Goal: Task Accomplishment & Management: Complete application form

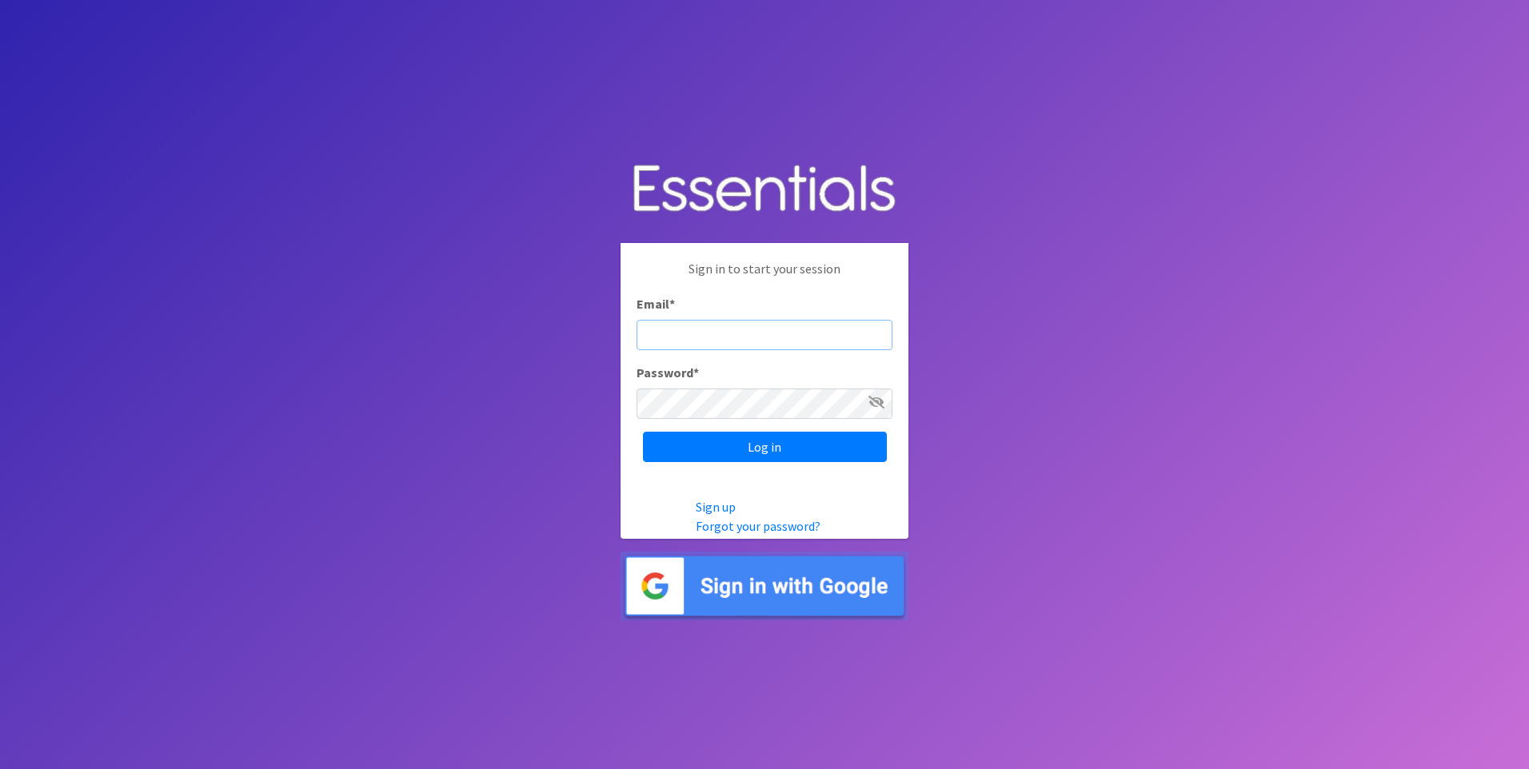
click at [662, 338] on input "Email *" at bounding box center [764, 335] width 256 height 30
type input "[EMAIL_ADDRESS][DOMAIN_NAME]"
click at [643, 432] on input "Log in" at bounding box center [765, 447] width 244 height 30
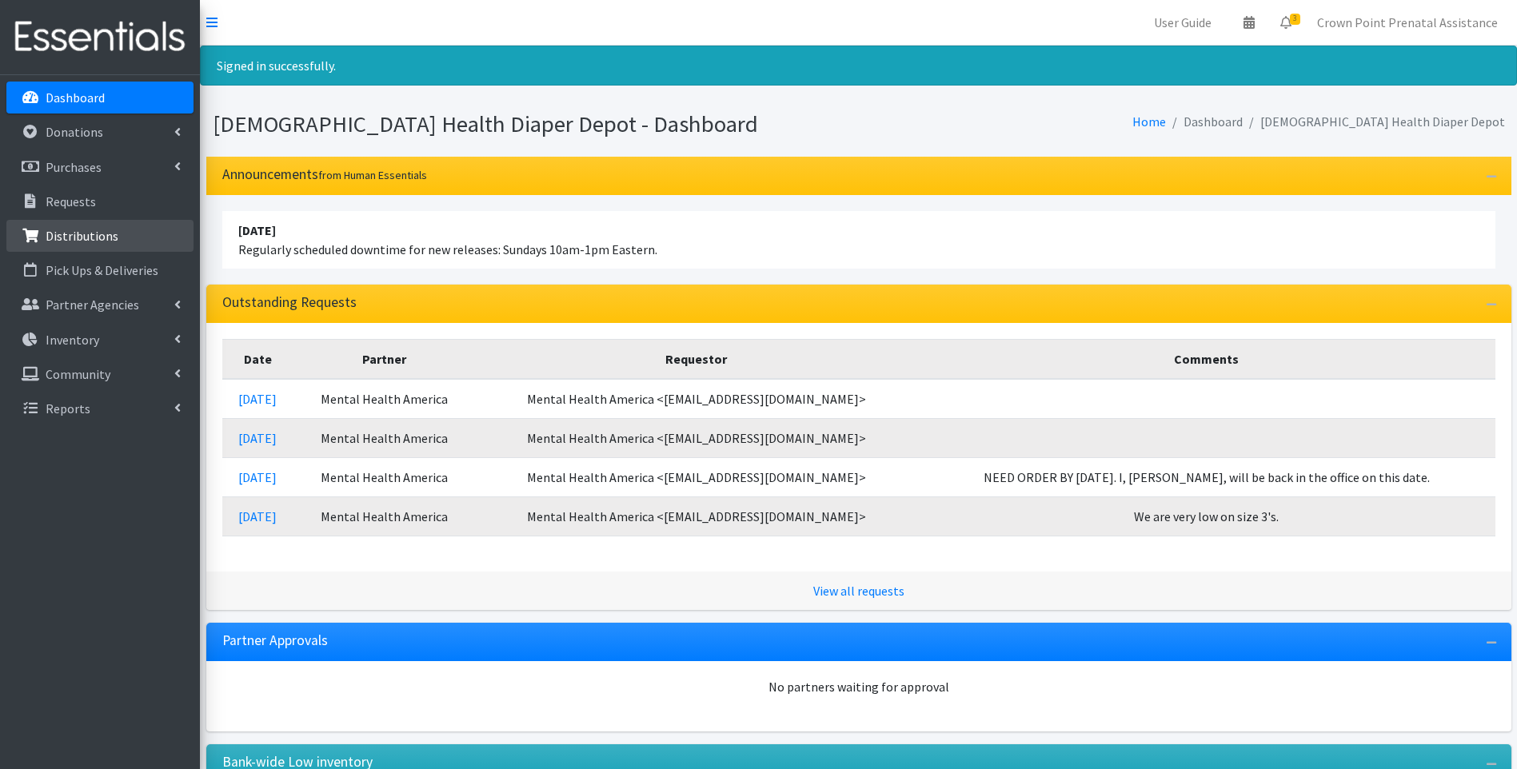
click at [59, 234] on p "Distributions" at bounding box center [82, 236] width 73 height 16
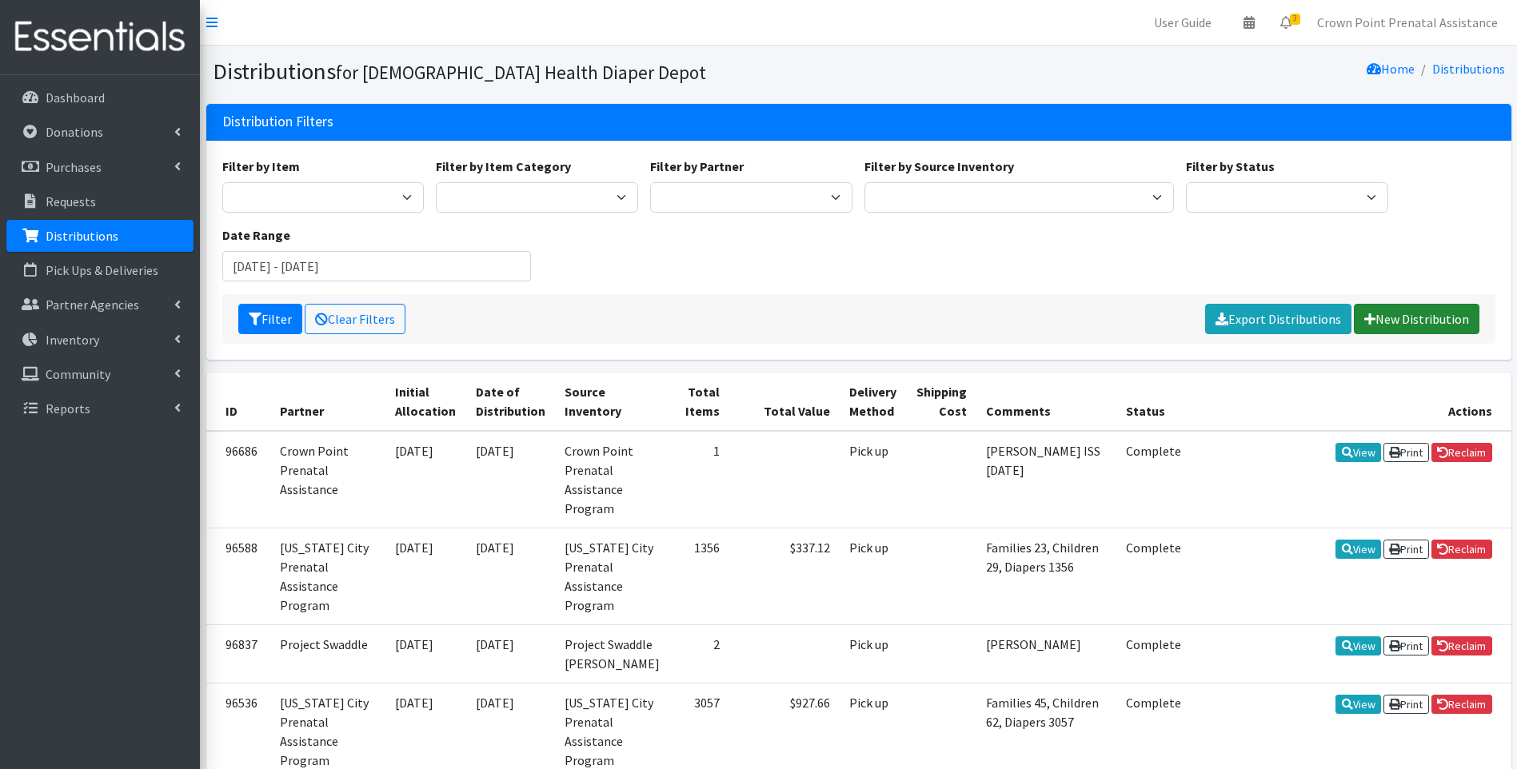
click at [1416, 315] on link "New Distribution" at bounding box center [1416, 319] width 126 height 30
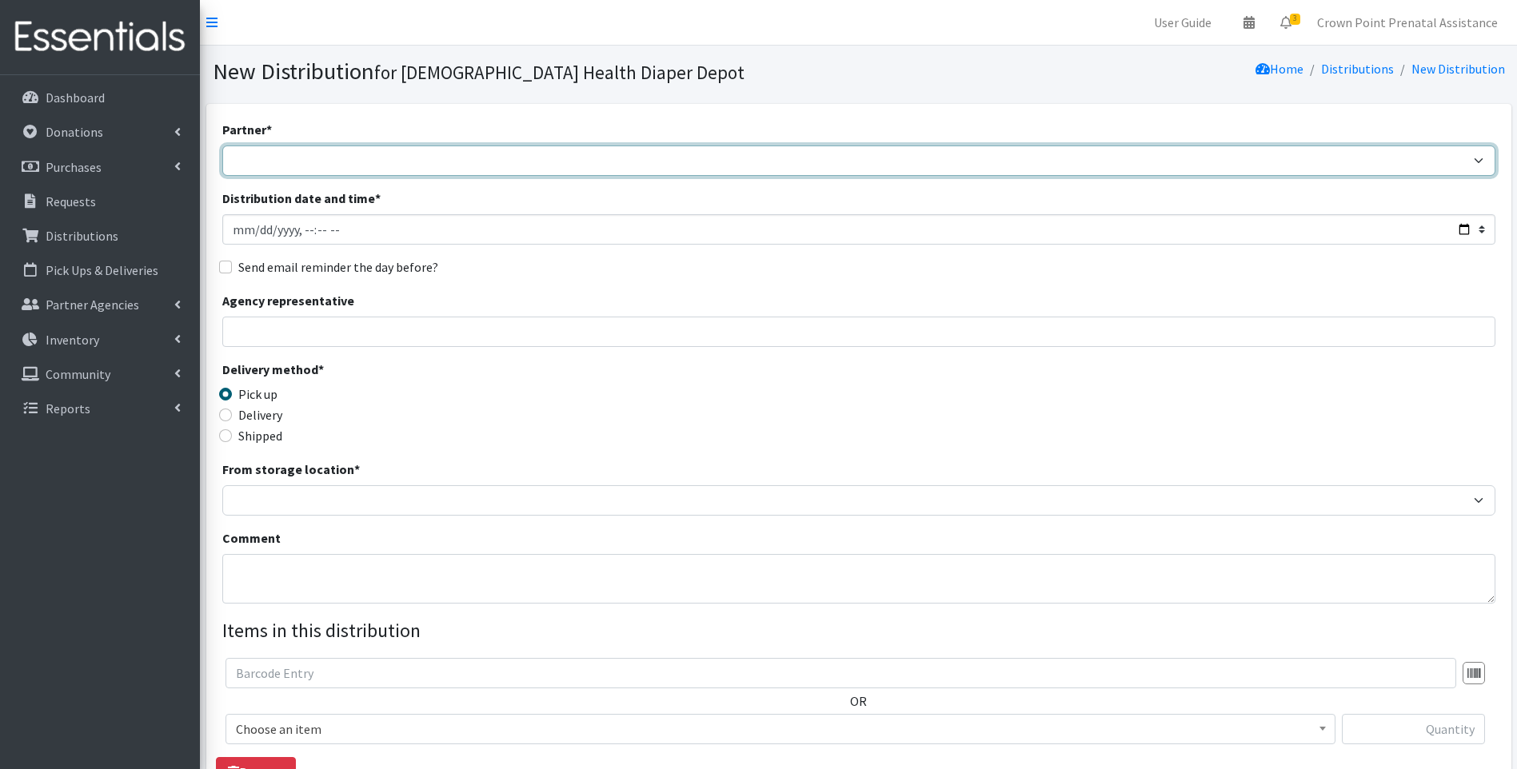
click at [401, 161] on select "ANEW Minitries Crown Point Prenatal Assistance Hammond Prenatal Assistance Prog…" at bounding box center [858, 161] width 1273 height 30
select select "2984"
click at [222, 146] on select "ANEW Minitries Crown Point Prenatal Assistance Hammond Prenatal Assistance Prog…" at bounding box center [858, 161] width 1273 height 30
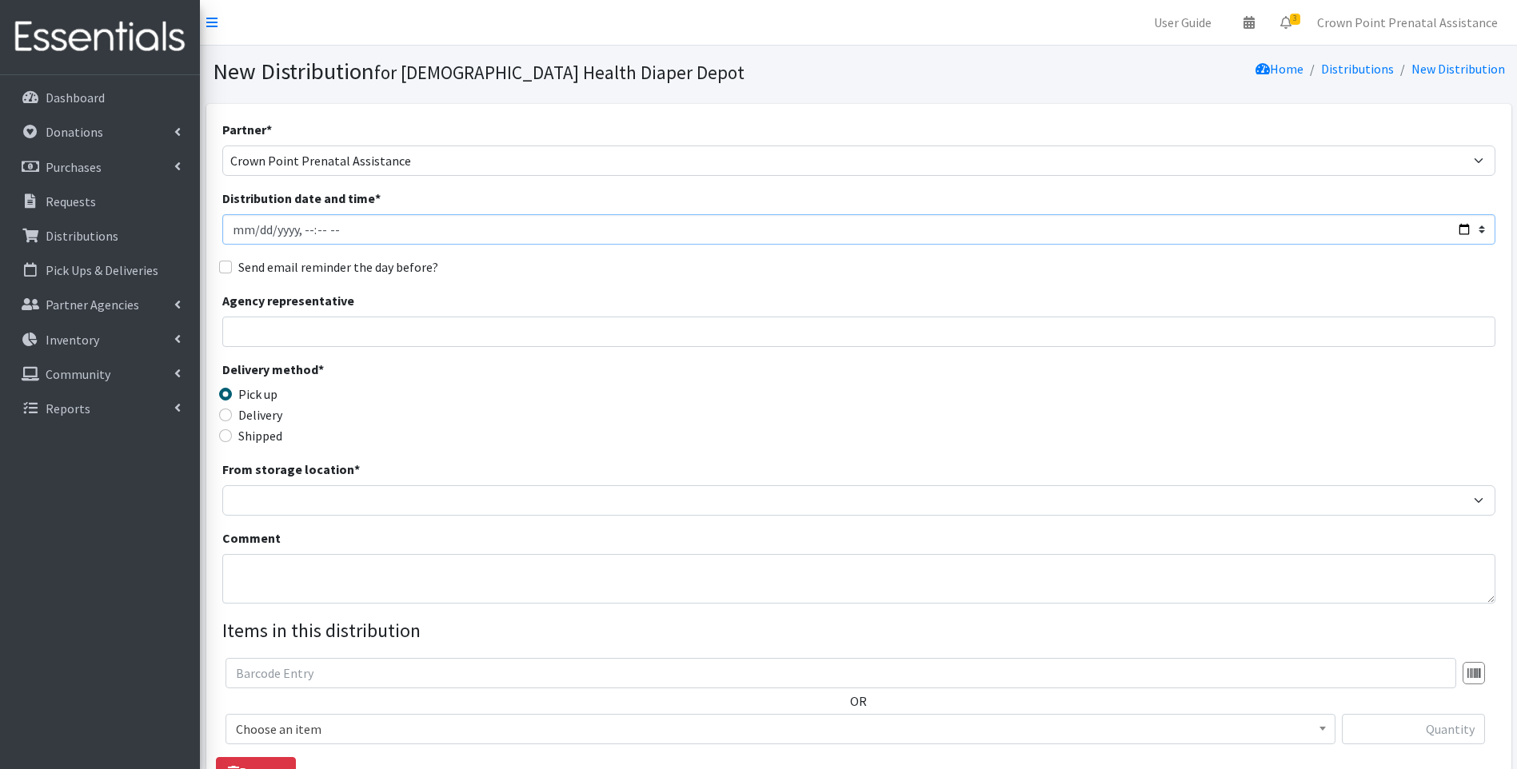
click at [258, 233] on input "Distribution date and time *" at bounding box center [858, 229] width 1273 height 30
type input "2025-09-19T23:59"
click at [369, 412] on div "Delivery" at bounding box center [381, 414] width 318 height 19
click at [318, 338] on input "Agency representative" at bounding box center [858, 332] width 1273 height 30
type input "Davinia"
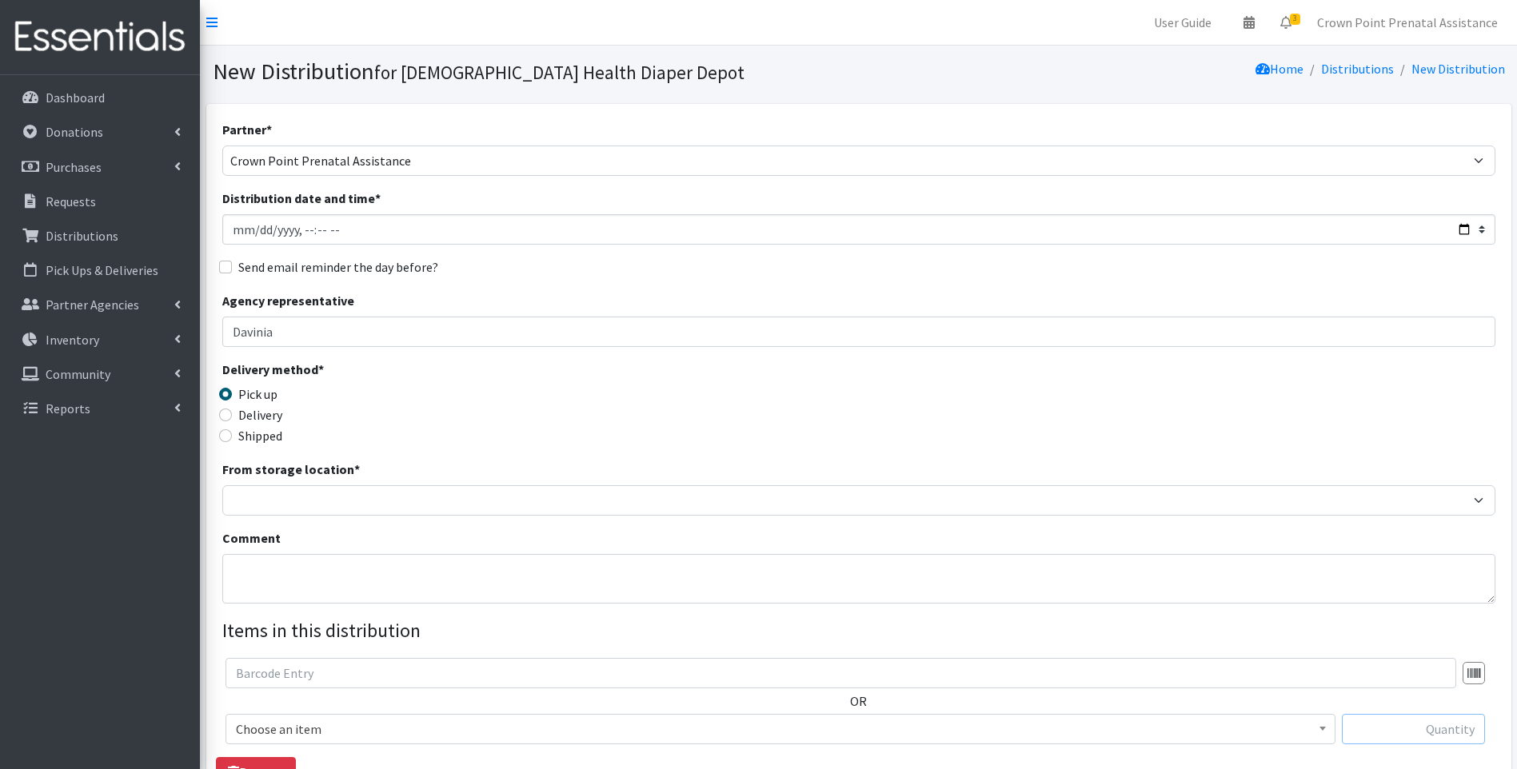
type input "1"
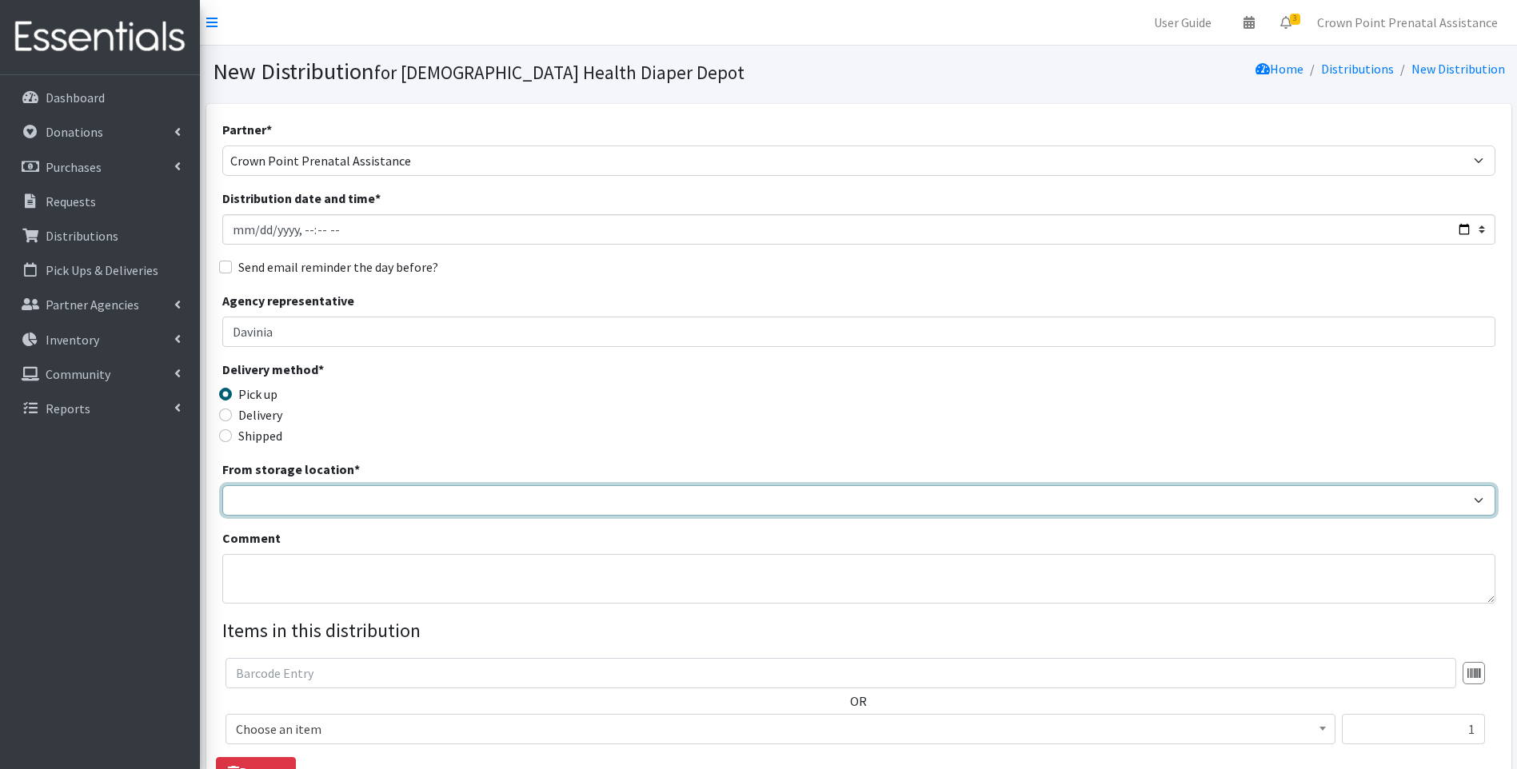
click at [265, 504] on select "Crown Point Bulk Storage Crown Point Prenatal Assistance Program Grant Car Seat…" at bounding box center [858, 500] width 1273 height 30
select select "306"
click at [222, 485] on select "Crown Point Bulk Storage Crown Point Prenatal Assistance Program Grant Car Seat…" at bounding box center [858, 500] width 1273 height 30
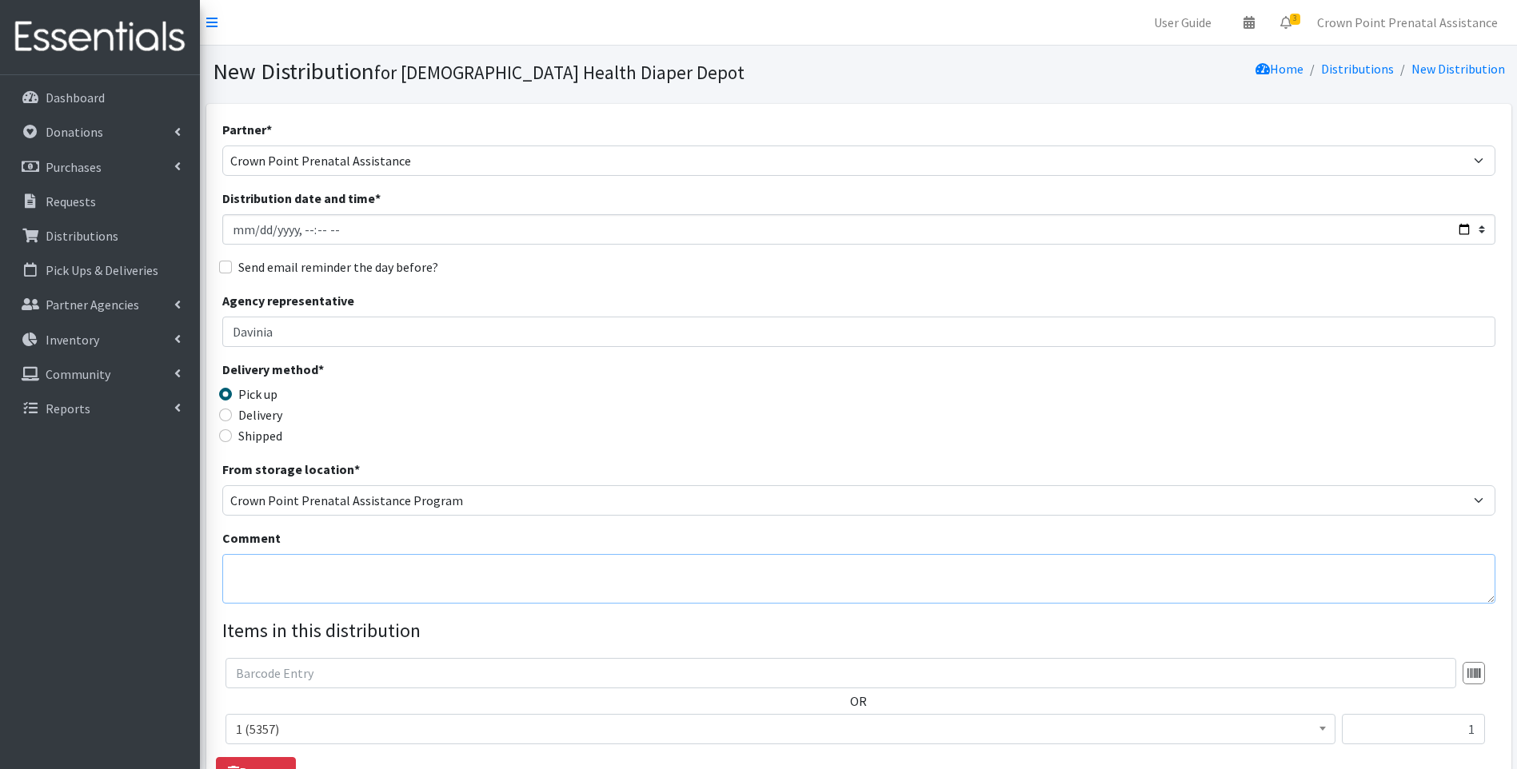
click at [273, 584] on textarea "Comment" at bounding box center [858, 579] width 1273 height 50
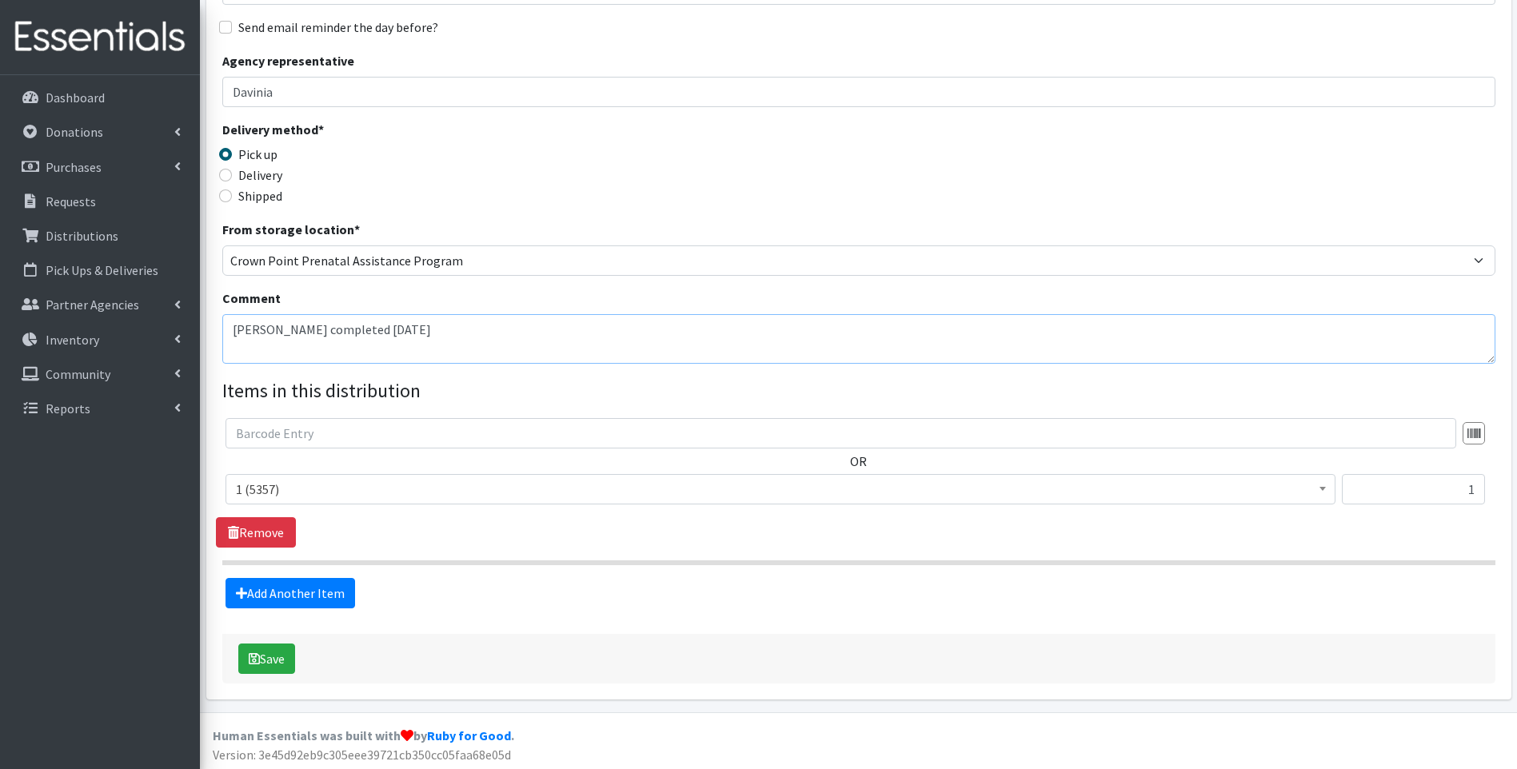
scroll to position [243, 0]
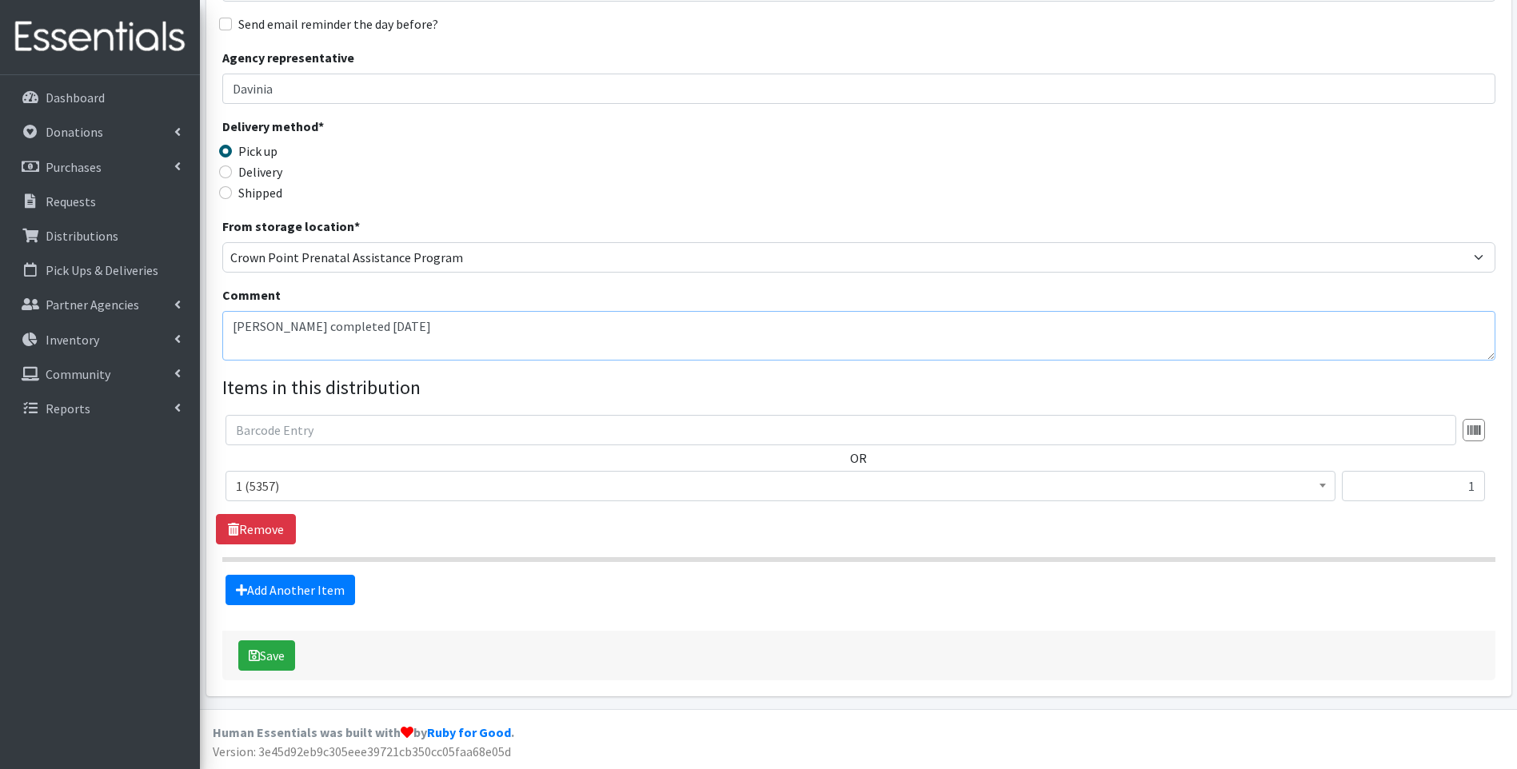
type textarea "Collins, Francesca ISS completed 9/9/25"
click at [329, 478] on span "1 (5357)" at bounding box center [780, 486] width 1089 height 22
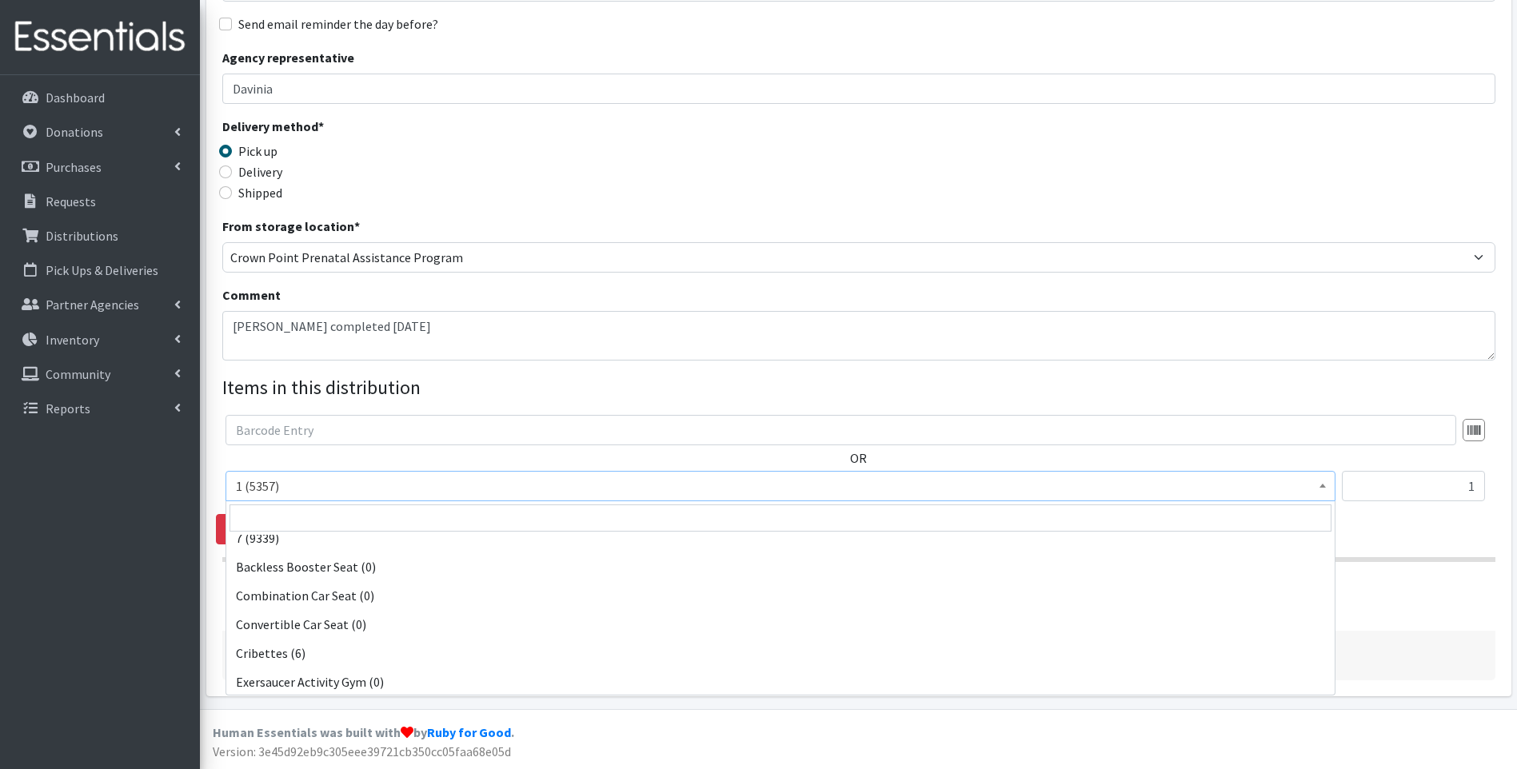
scroll to position [320, 0]
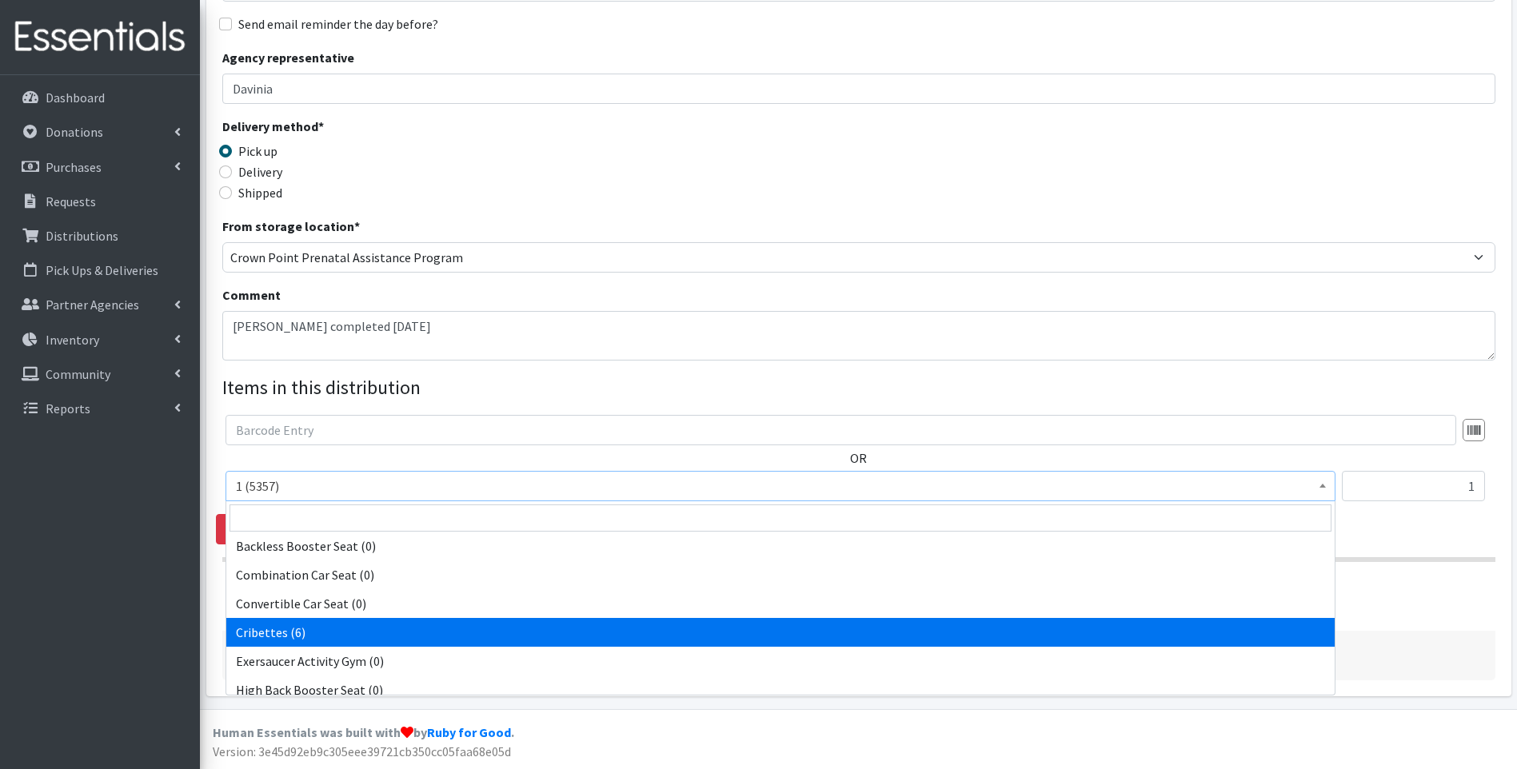
select select "14362"
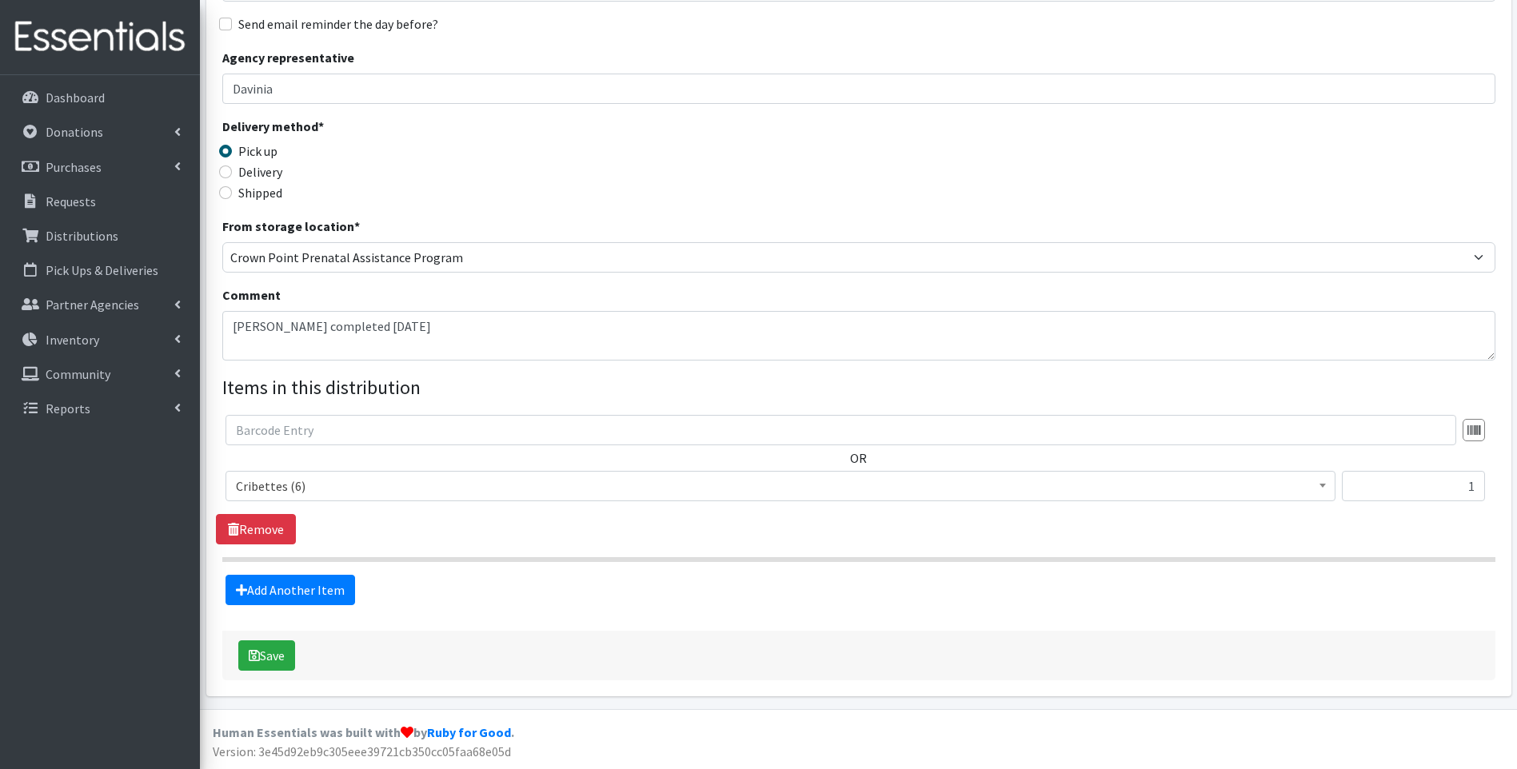
click at [612, 523] on div "OR 1 (5357) 2 (8210) 2T-3T (1249) 3 (7341) 3T-4T (974) 4 (9028) 4T-5T (1470) 5 …" at bounding box center [858, 480] width 1285 height 130
click at [269, 661] on button "Save" at bounding box center [266, 655] width 57 height 30
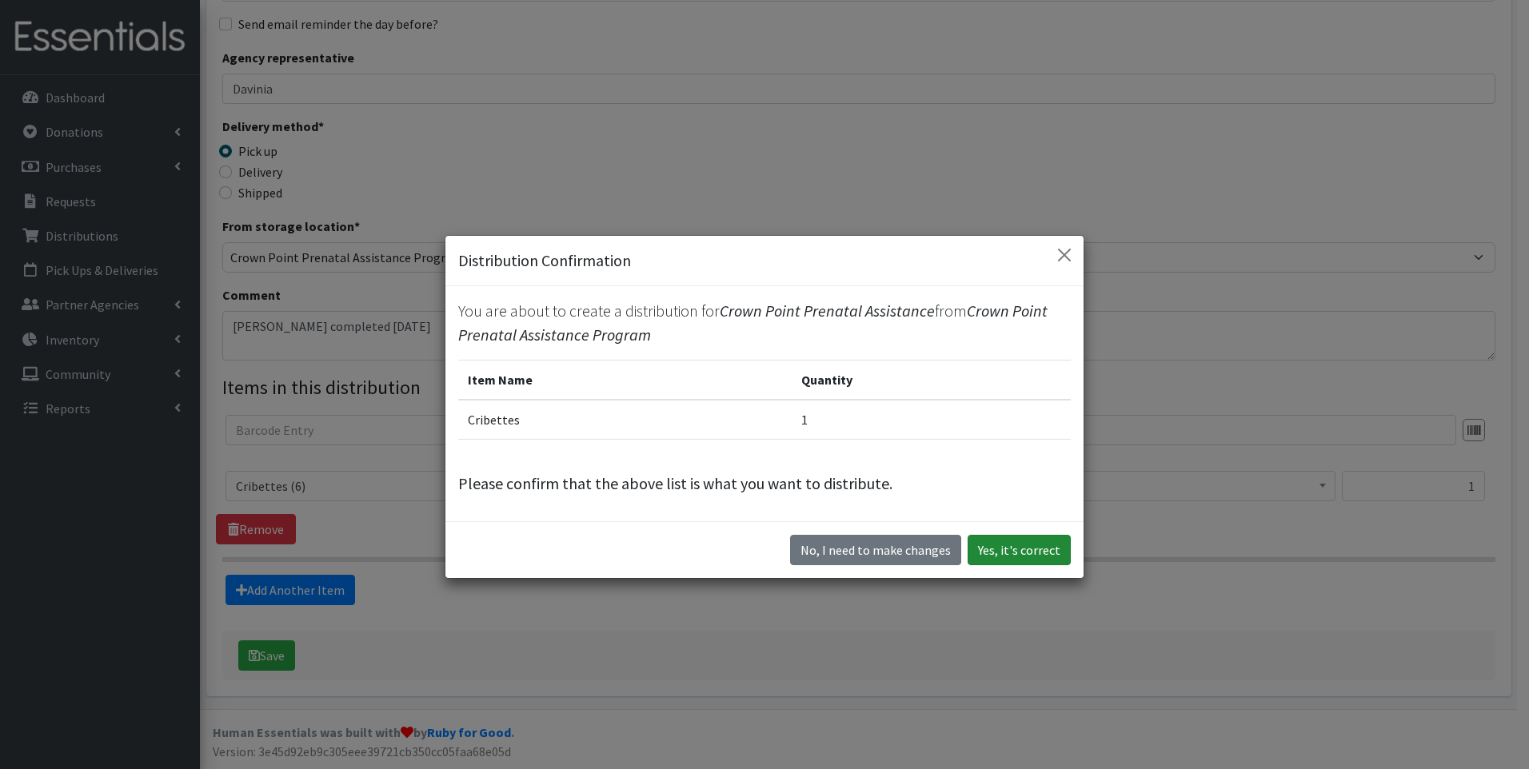
click at [999, 548] on button "Yes, it's correct" at bounding box center [1018, 550] width 103 height 30
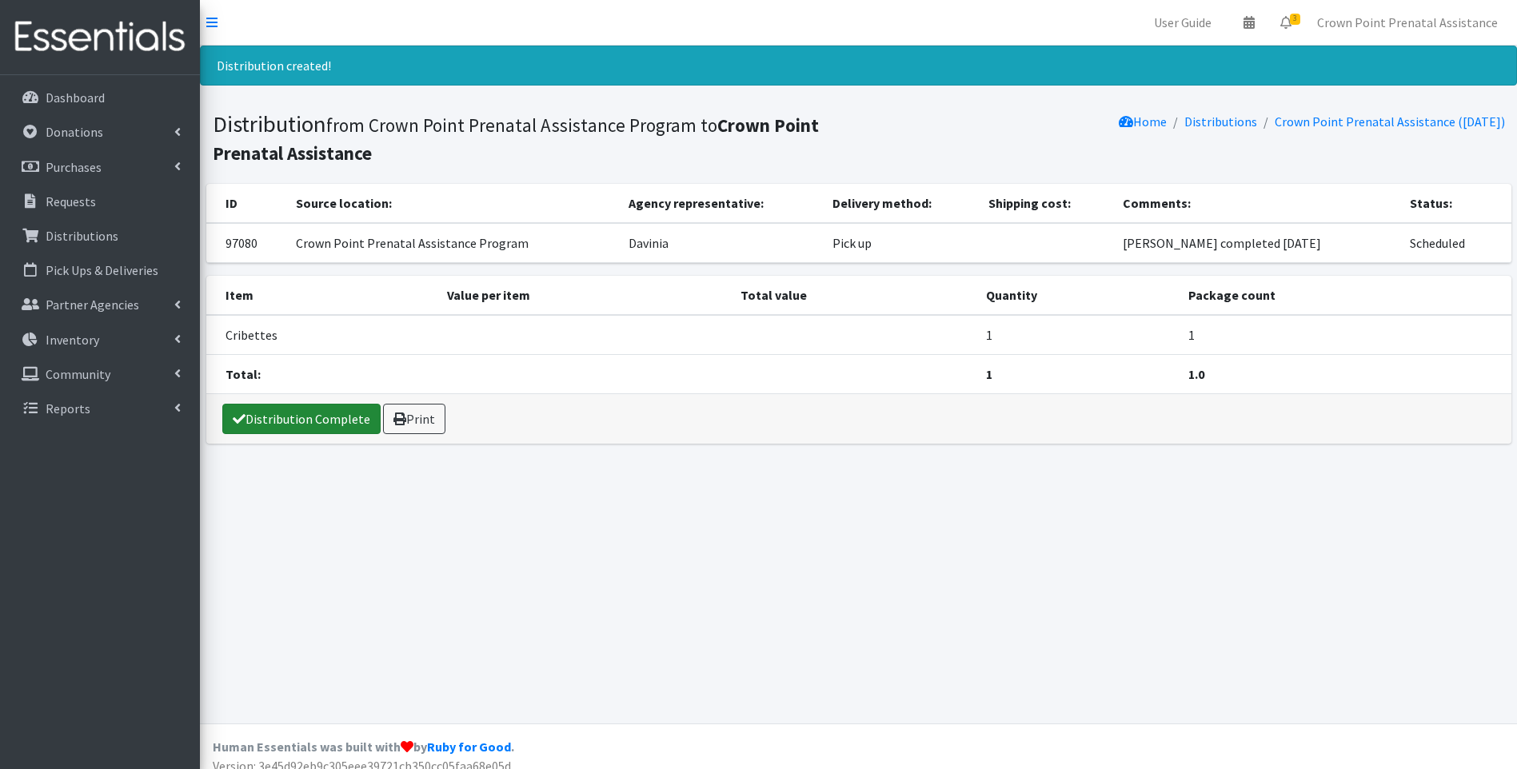
click at [326, 420] on link "Distribution Complete" at bounding box center [301, 419] width 158 height 30
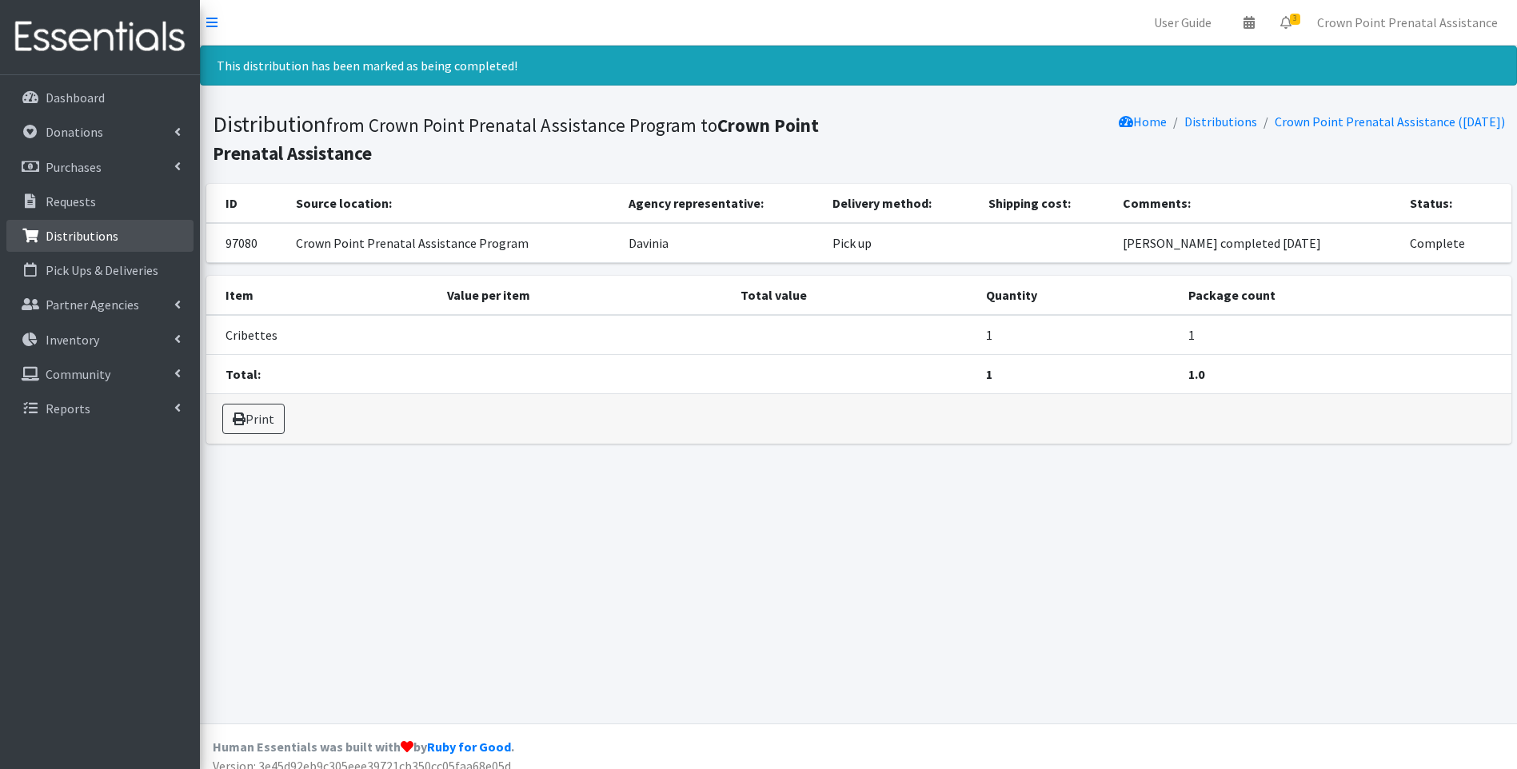
click at [106, 234] on p "Distributions" at bounding box center [82, 236] width 73 height 16
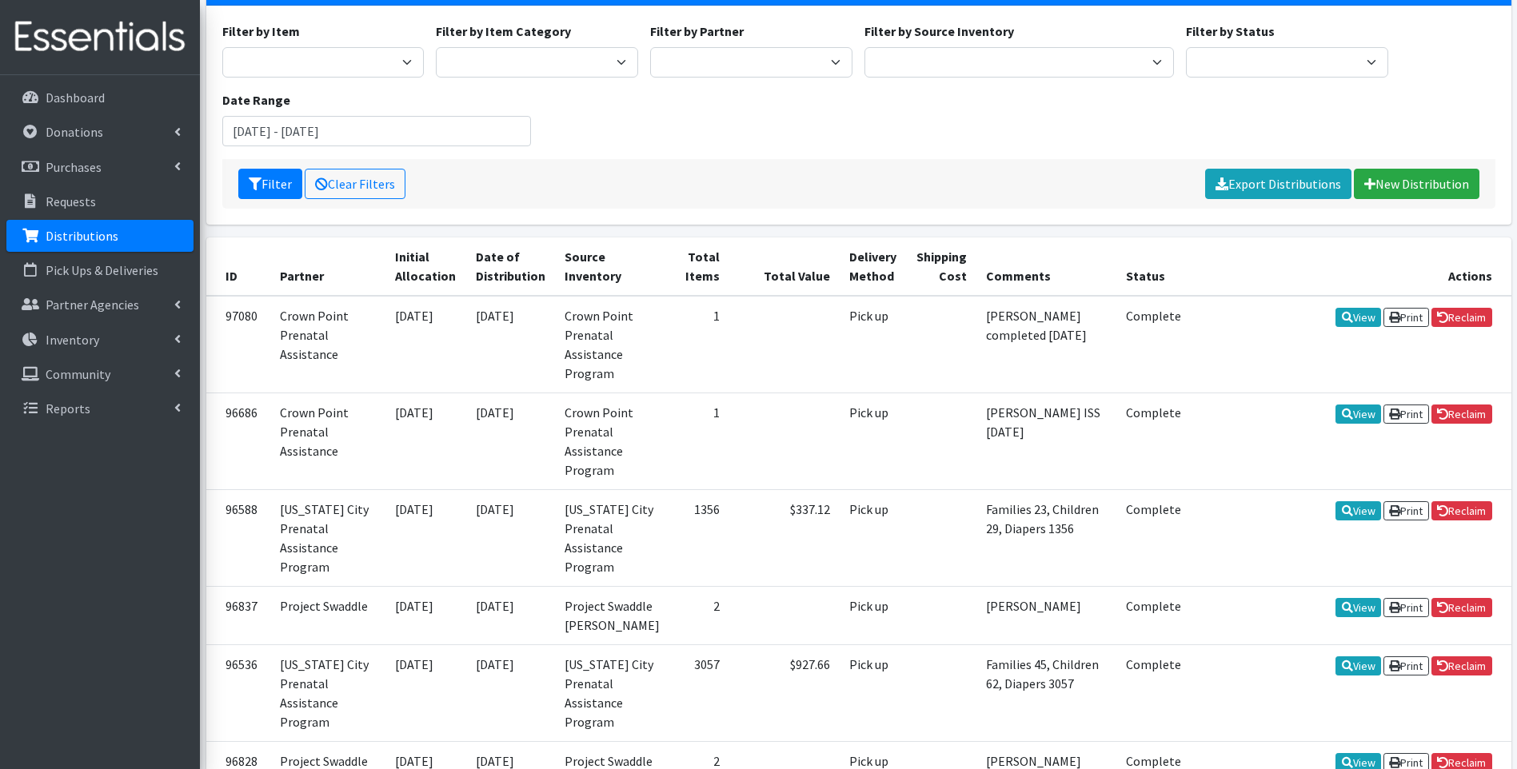
scroll to position [160, 0]
